Goal: Transaction & Acquisition: Download file/media

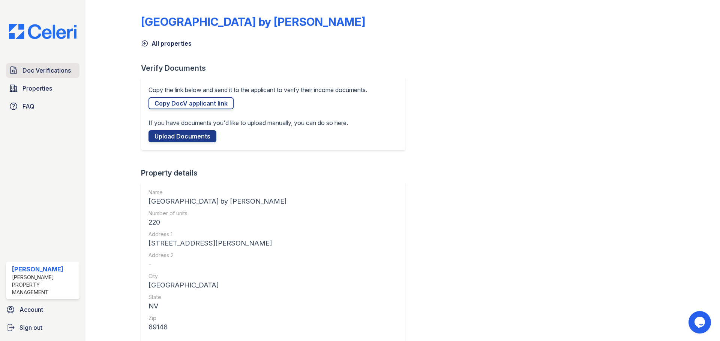
click at [36, 70] on span "Doc Verifications" at bounding box center [46, 70] width 48 height 9
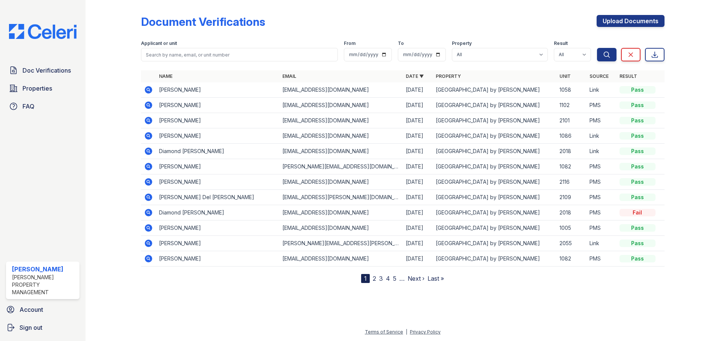
click at [148, 90] on icon at bounding box center [148, 89] width 2 height 2
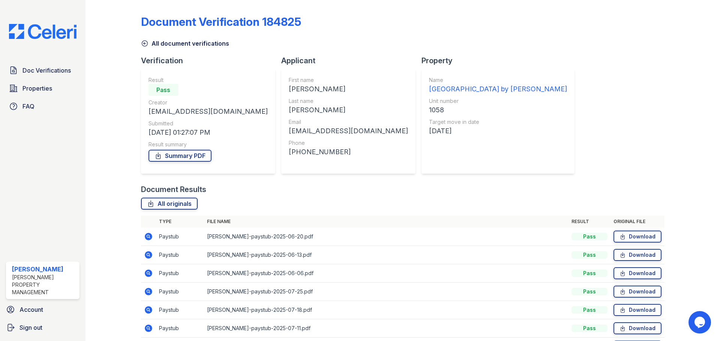
scroll to position [66, 0]
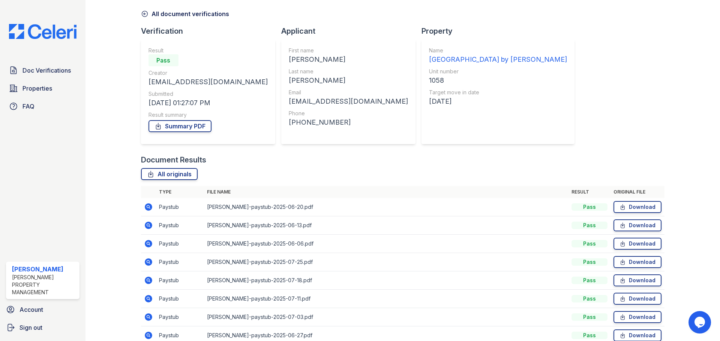
scroll to position [66, 0]
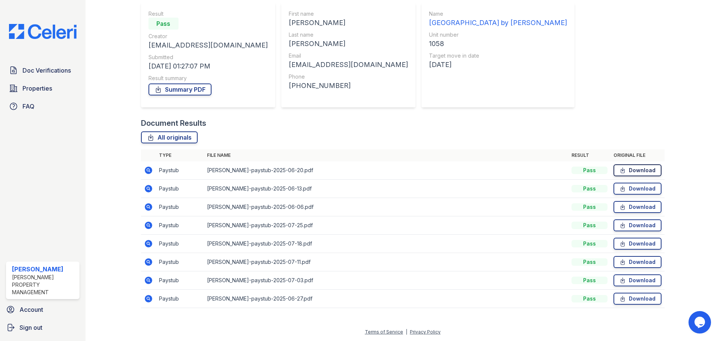
click at [631, 172] on link "Download" at bounding box center [637, 171] width 48 height 12
click at [633, 191] on link "Download" at bounding box center [637, 189] width 48 height 12
click at [638, 208] on link "Download" at bounding box center [637, 207] width 48 height 12
click at [641, 207] on link "Download" at bounding box center [637, 207] width 48 height 12
click at [638, 227] on link "Download" at bounding box center [637, 226] width 48 height 12
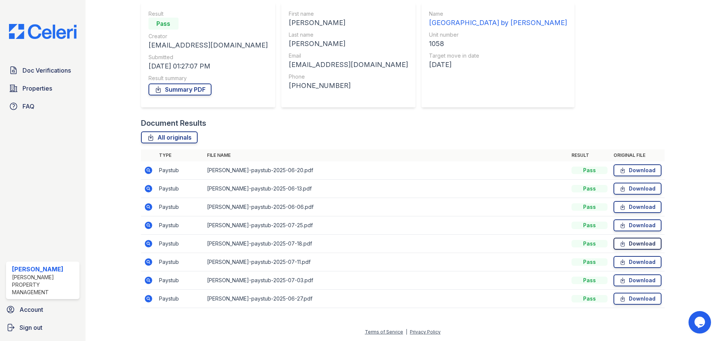
click at [635, 244] on link "Download" at bounding box center [637, 244] width 48 height 12
click at [633, 264] on link "Download" at bounding box center [637, 262] width 48 height 12
click at [633, 281] on link "Download" at bounding box center [637, 281] width 48 height 12
click at [639, 299] on link "Download" at bounding box center [637, 299] width 48 height 12
